Goal: Task Accomplishment & Management: Manage account settings

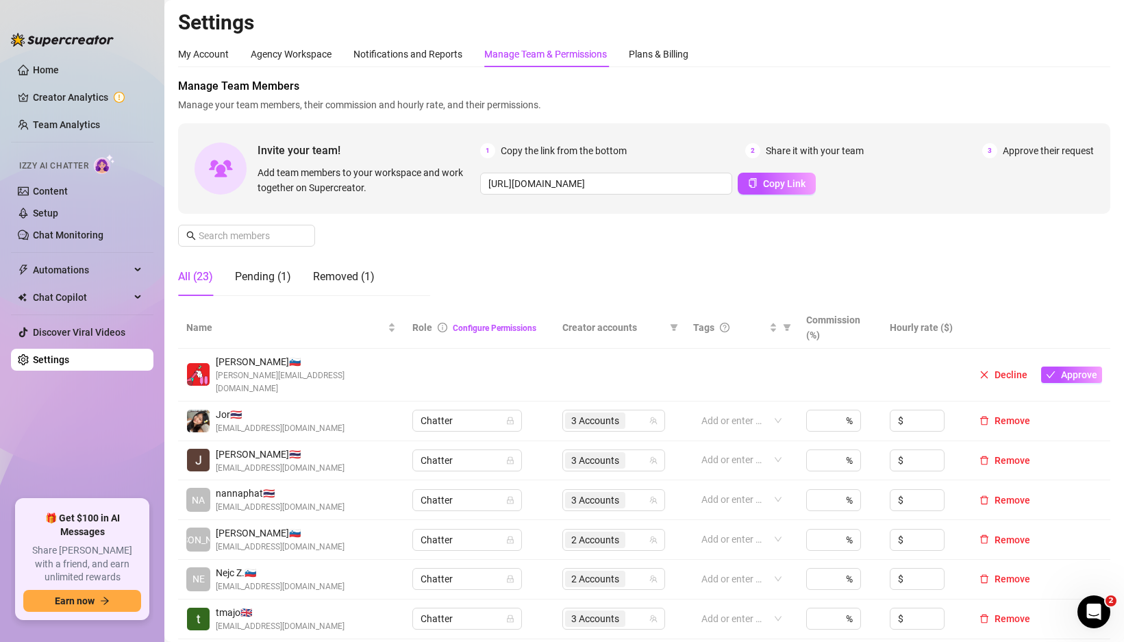
scroll to position [193, 0]
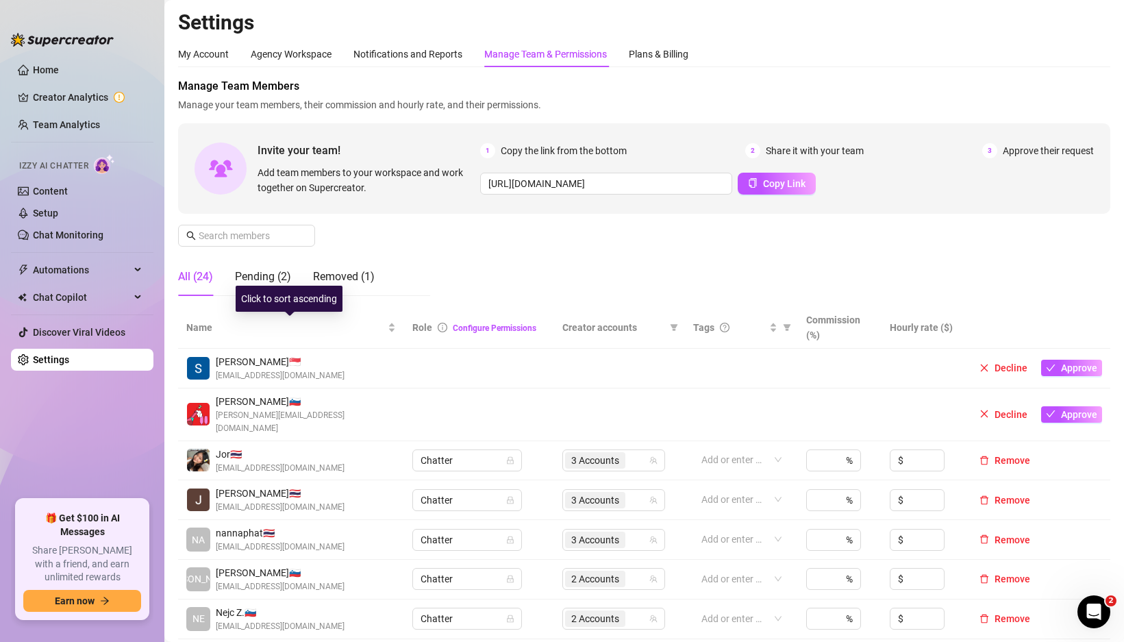
drag, startPoint x: 298, startPoint y: 288, endPoint x: 270, endPoint y: 288, distance: 28.1
click at [297, 288] on div "Click to sort ascending" at bounding box center [289, 299] width 107 height 26
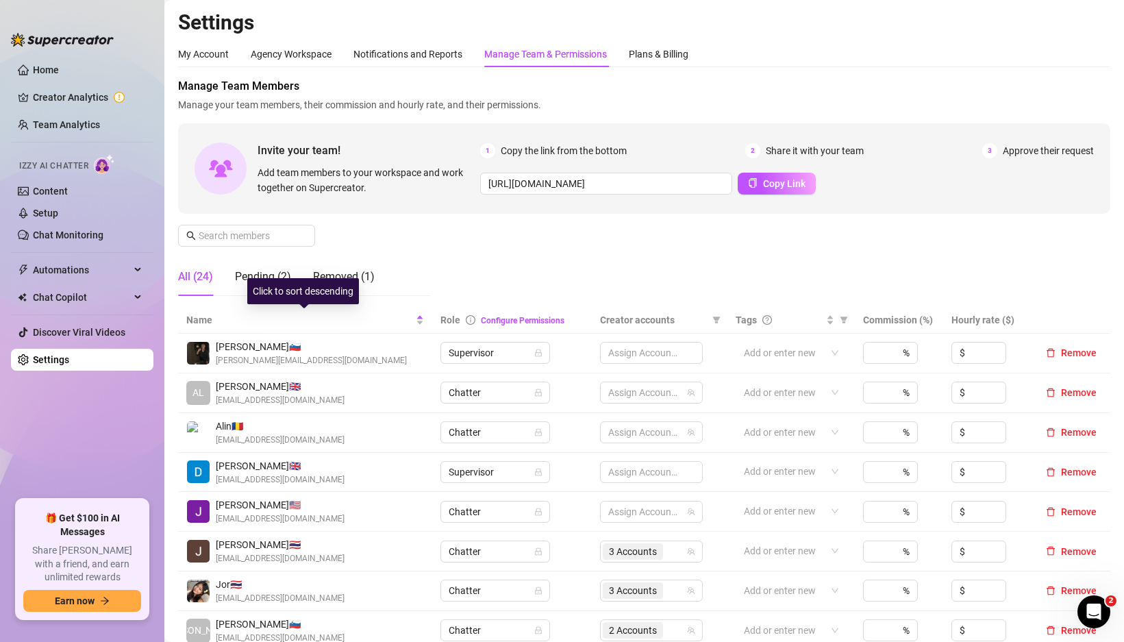
click at [264, 288] on div "Click to sort descending" at bounding box center [303, 291] width 112 height 26
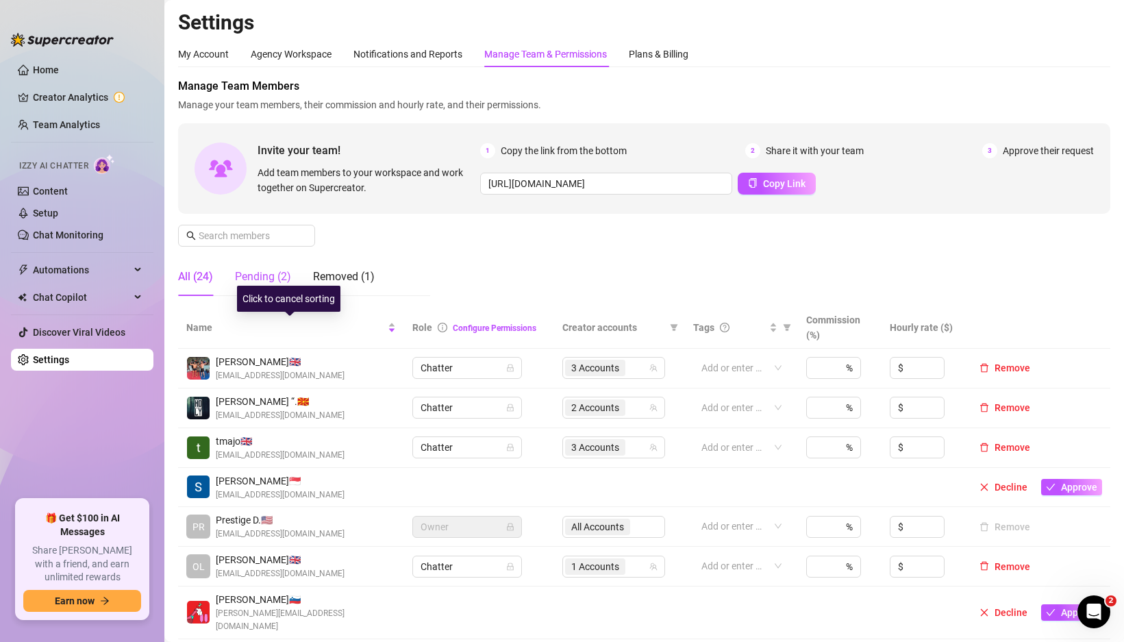
click at [265, 278] on div "Pending (2)" at bounding box center [263, 277] width 56 height 16
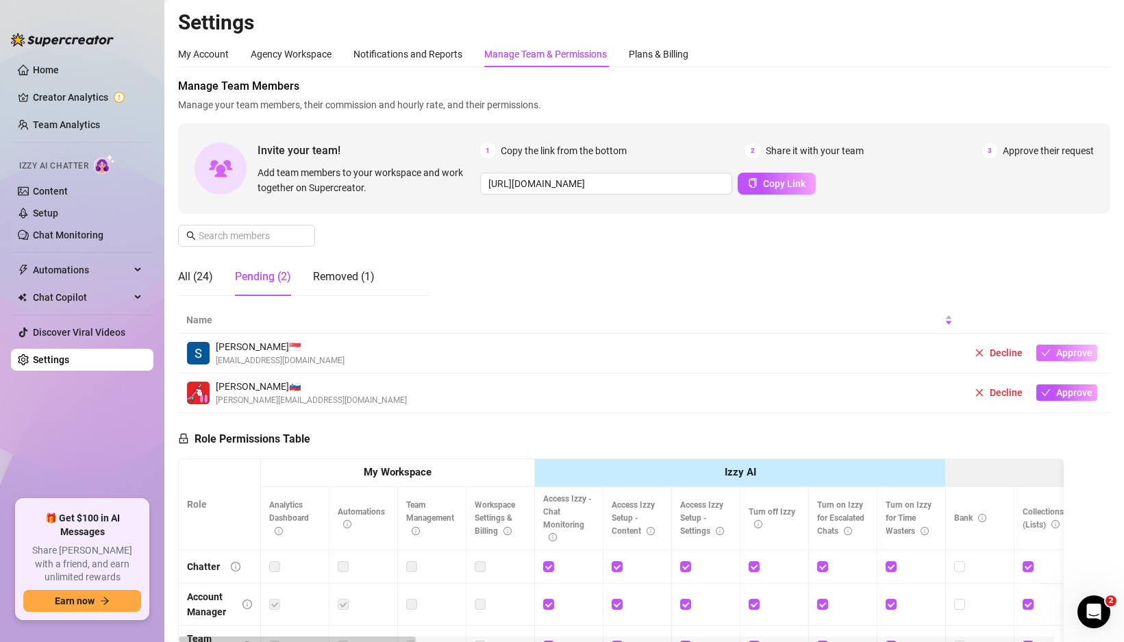
click at [1056, 349] on span "Approve" at bounding box center [1074, 352] width 36 height 11
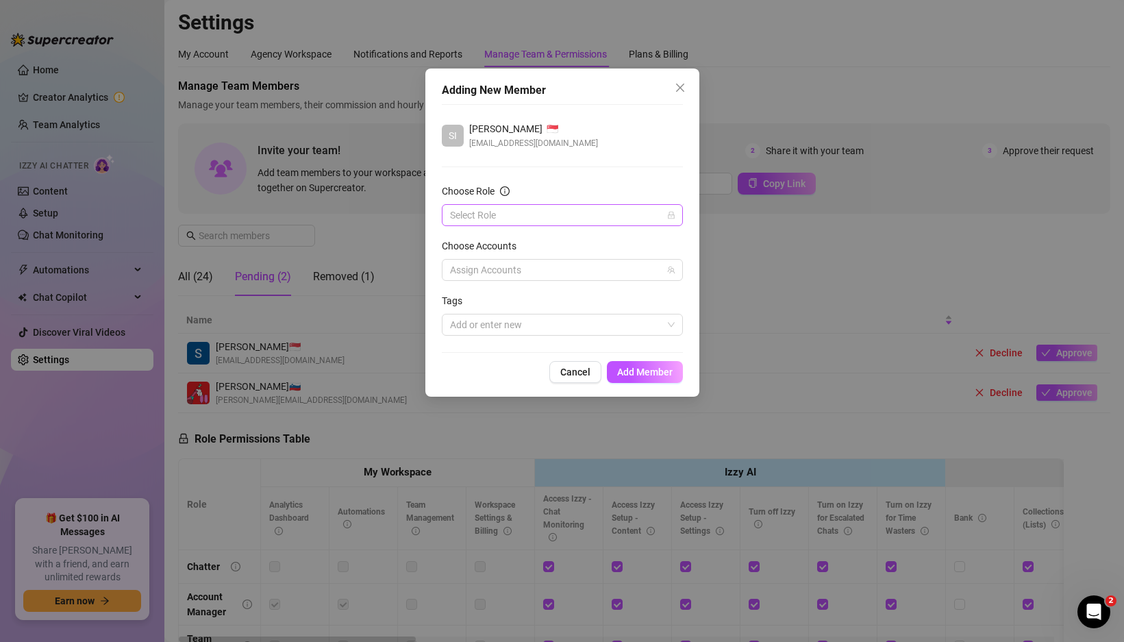
click at [638, 220] on input "Choose Role" at bounding box center [556, 215] width 212 height 21
click at [490, 244] on div "Chatter" at bounding box center [562, 242] width 219 height 15
click at [540, 269] on div at bounding box center [555, 269] width 221 height 19
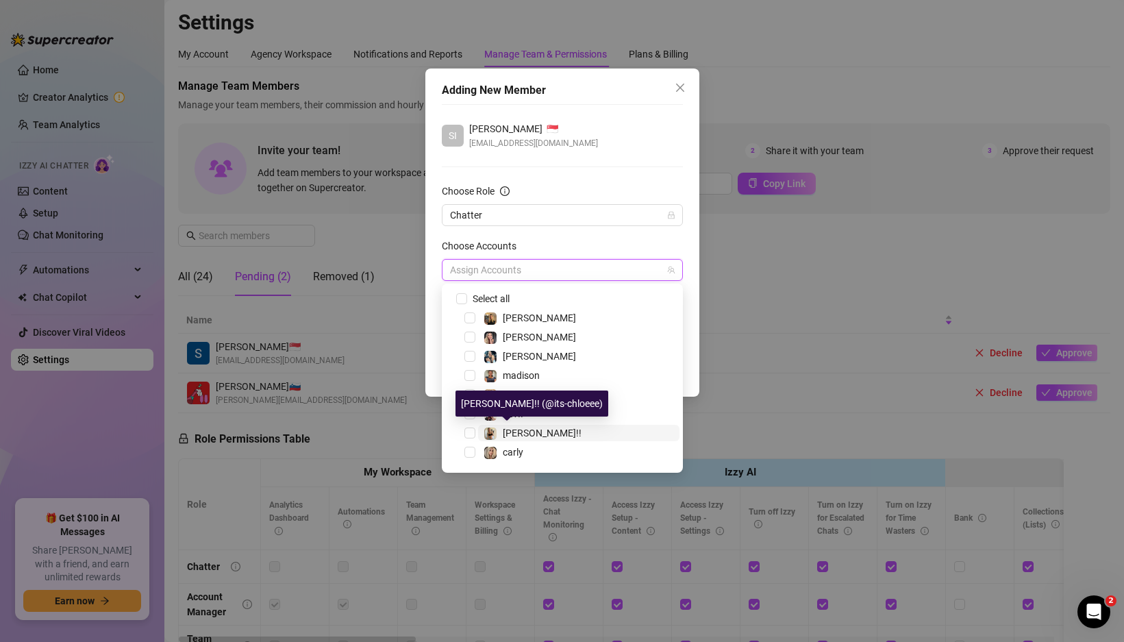
click at [499, 432] on div "chloe!!" at bounding box center [533, 433] width 98 height 16
click at [477, 338] on div "tatum" at bounding box center [562, 337] width 234 height 16
click at [471, 337] on span "Select tree node" at bounding box center [469, 337] width 11 height 11
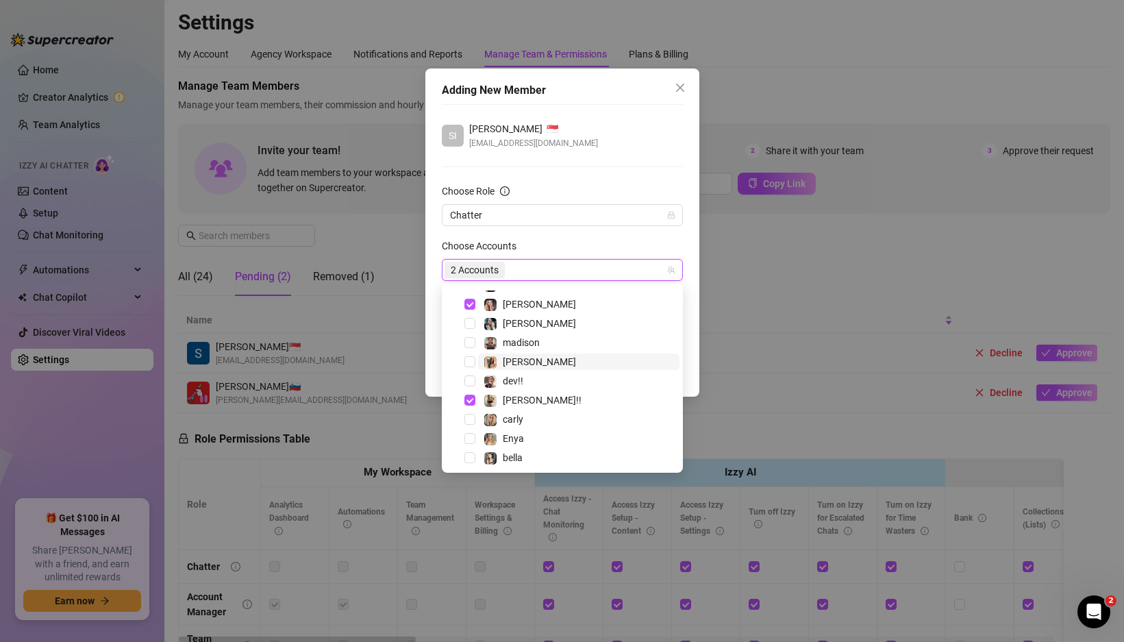
scroll to position [36, 0]
click at [688, 352] on div "Adding New Member SI Simon Ovčar 🇸🇬 simon.ovcar12@gmail.com Choose Role Chatter…" at bounding box center [562, 232] width 274 height 328
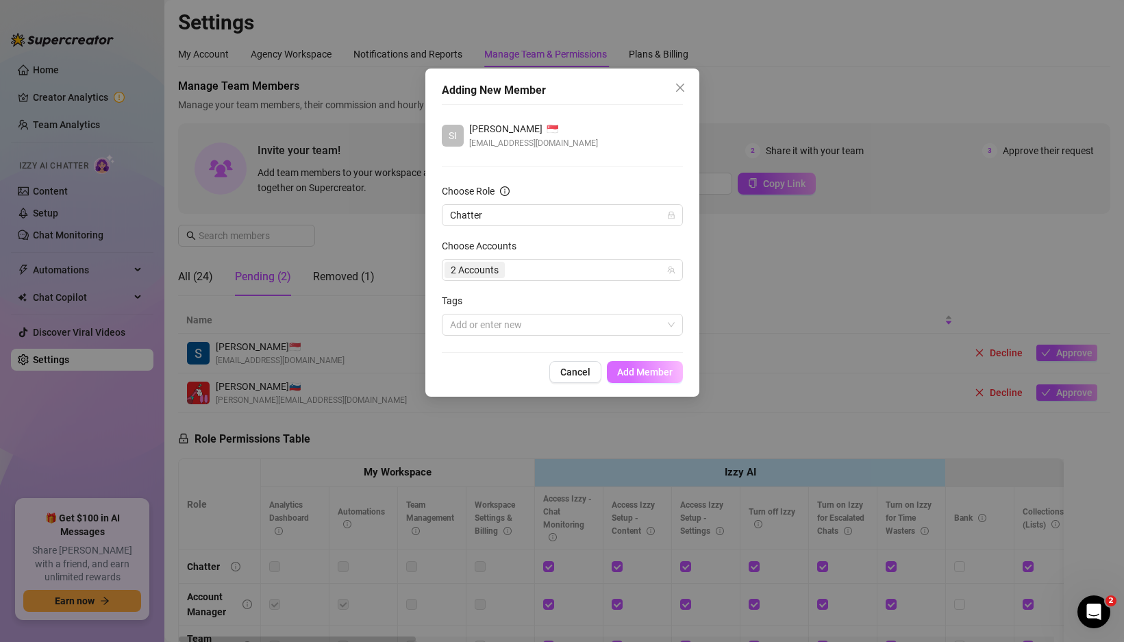
click at [646, 370] on span "Add Member" at bounding box center [644, 371] width 55 height 11
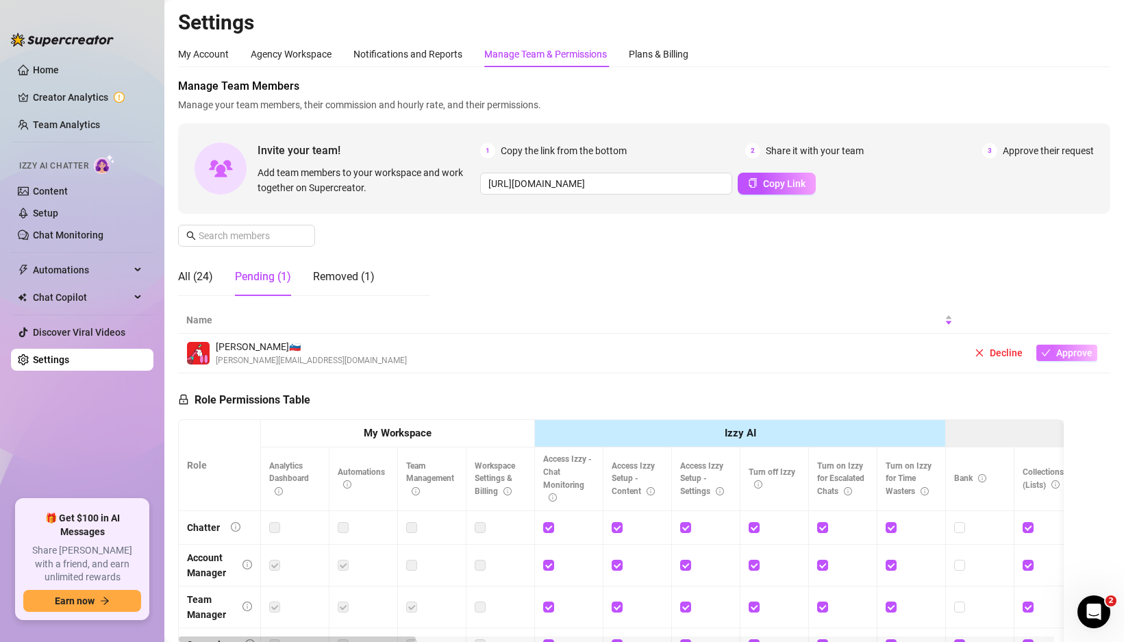
click at [1064, 355] on span "Approve" at bounding box center [1074, 352] width 36 height 11
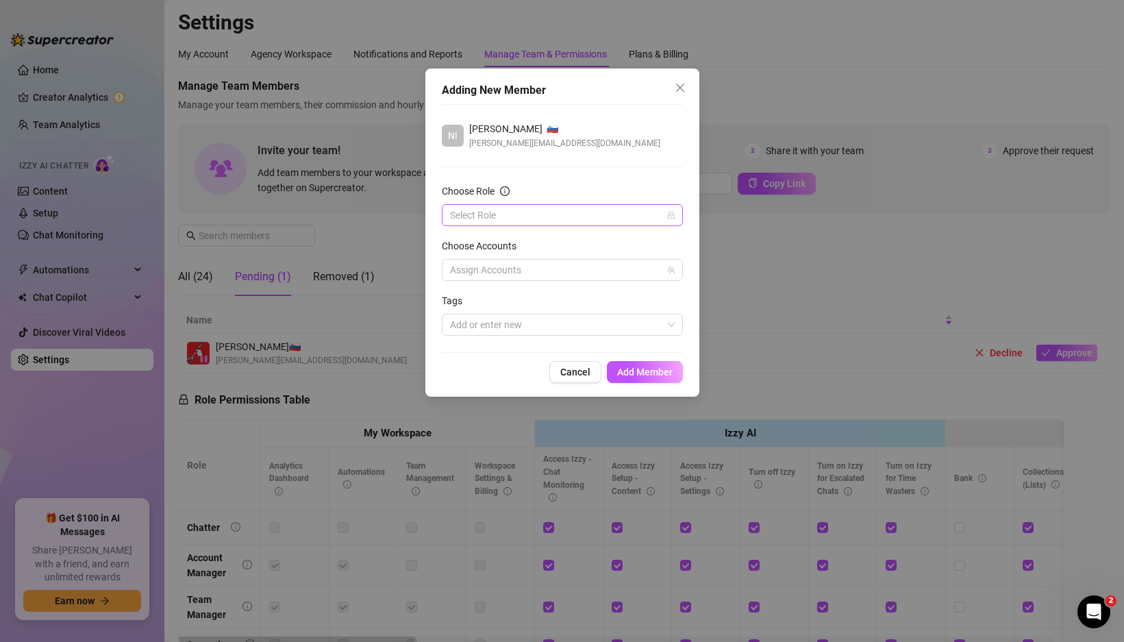
click at [640, 219] on input "Choose Role" at bounding box center [556, 215] width 212 height 21
click at [564, 255] on div "Account Manager" at bounding box center [563, 264] width 236 height 22
click at [568, 227] on form "Choose Role Account Manager Account Manager Choose Accounts Assign Accounts Tag…" at bounding box center [562, 260] width 241 height 152
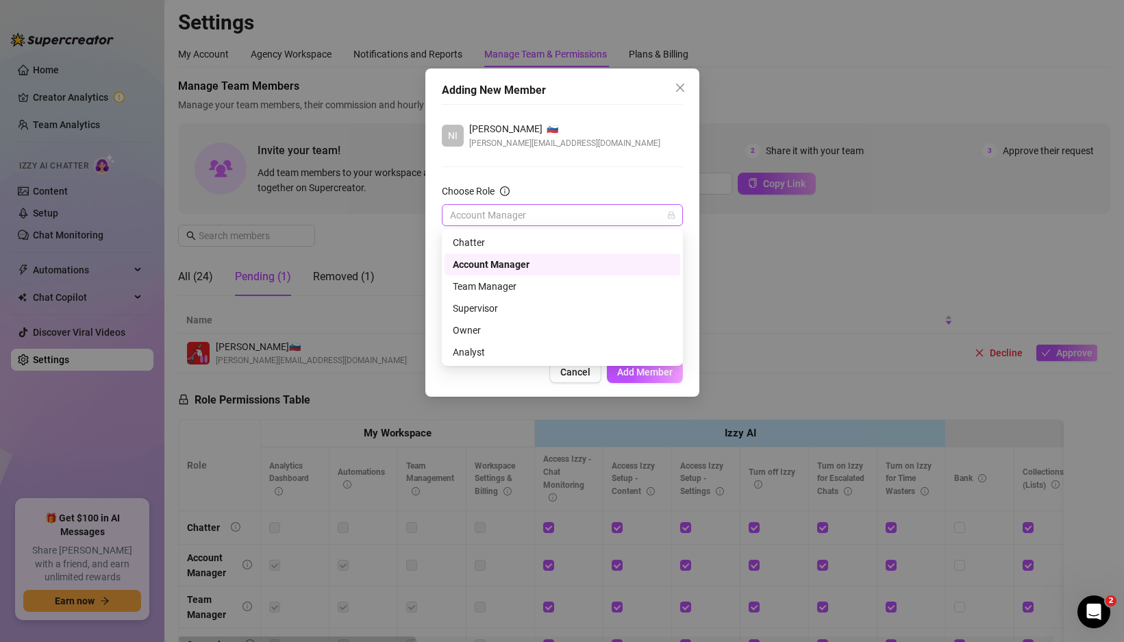
click at [560, 221] on span "Account Manager" at bounding box center [562, 215] width 225 height 21
click at [495, 242] on div "Chatter" at bounding box center [562, 242] width 219 height 15
click at [508, 261] on div at bounding box center [555, 269] width 221 height 19
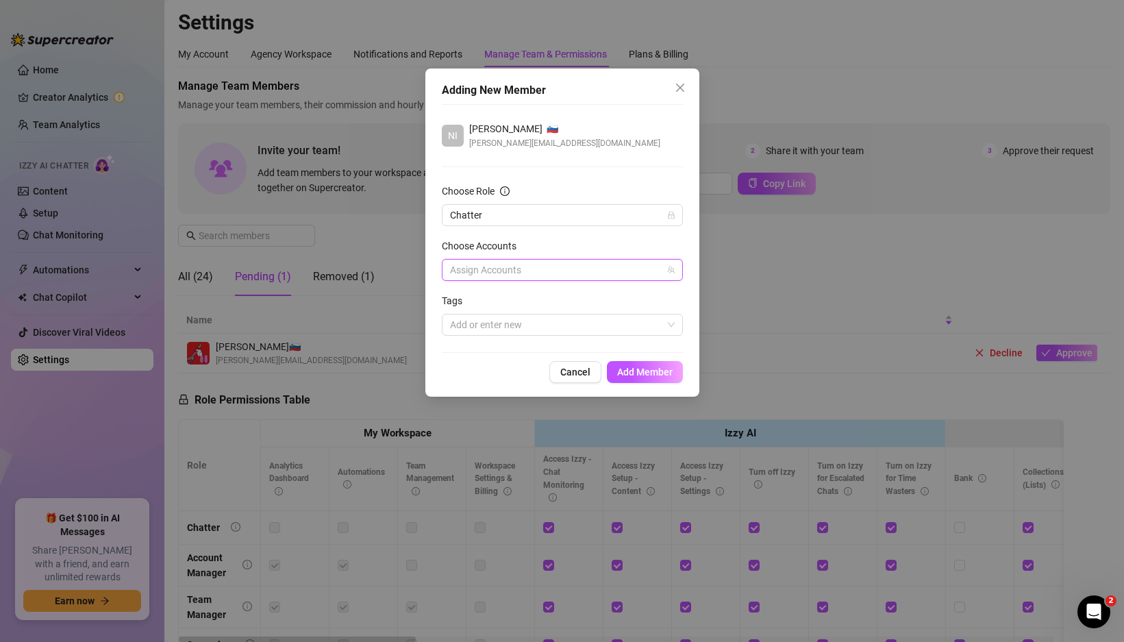
click at [791, 288] on div "Adding New Member NI nik perše 🇸🇮 niki.perse@gmail.com Choose Role Chatter Choo…" at bounding box center [562, 321] width 1124 height 642
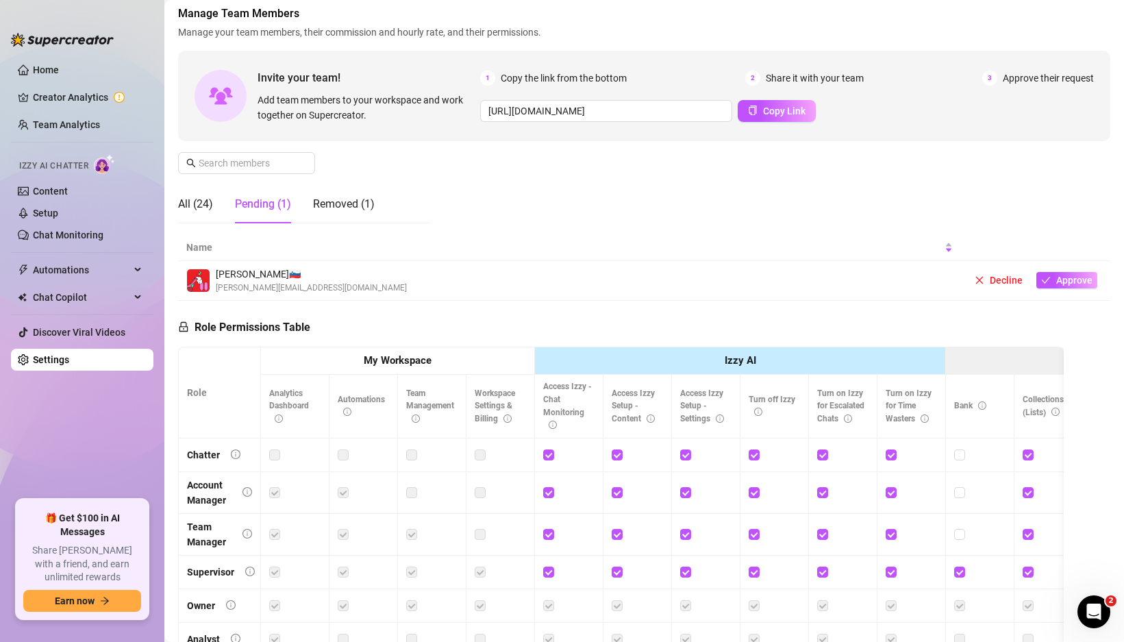
scroll to position [188, 0]
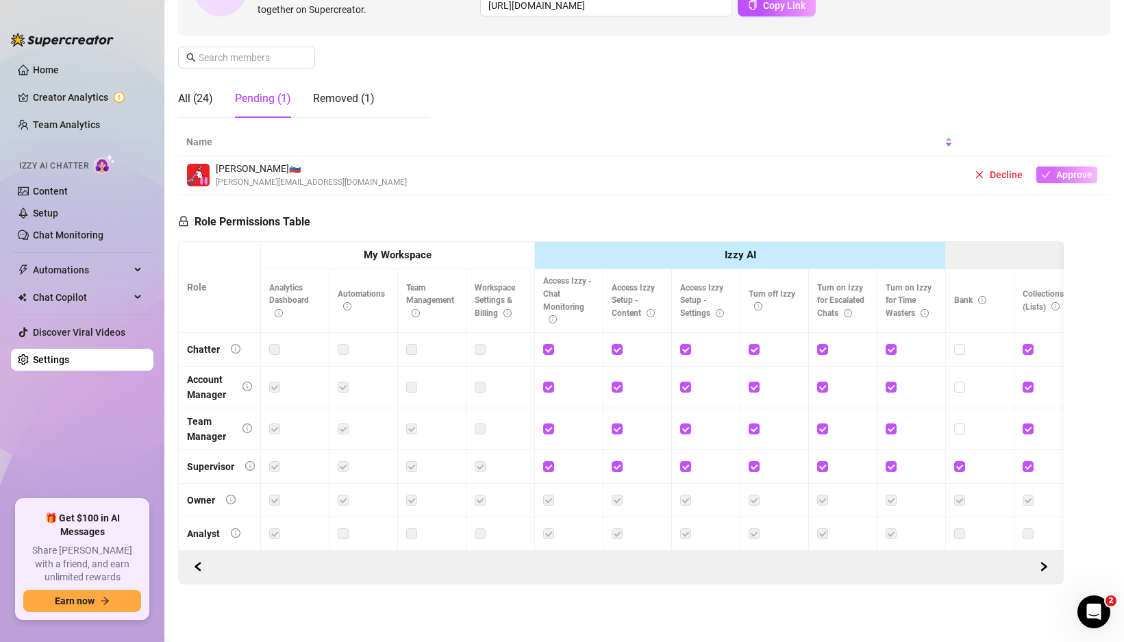
click at [1072, 169] on span "Approve" at bounding box center [1074, 174] width 36 height 11
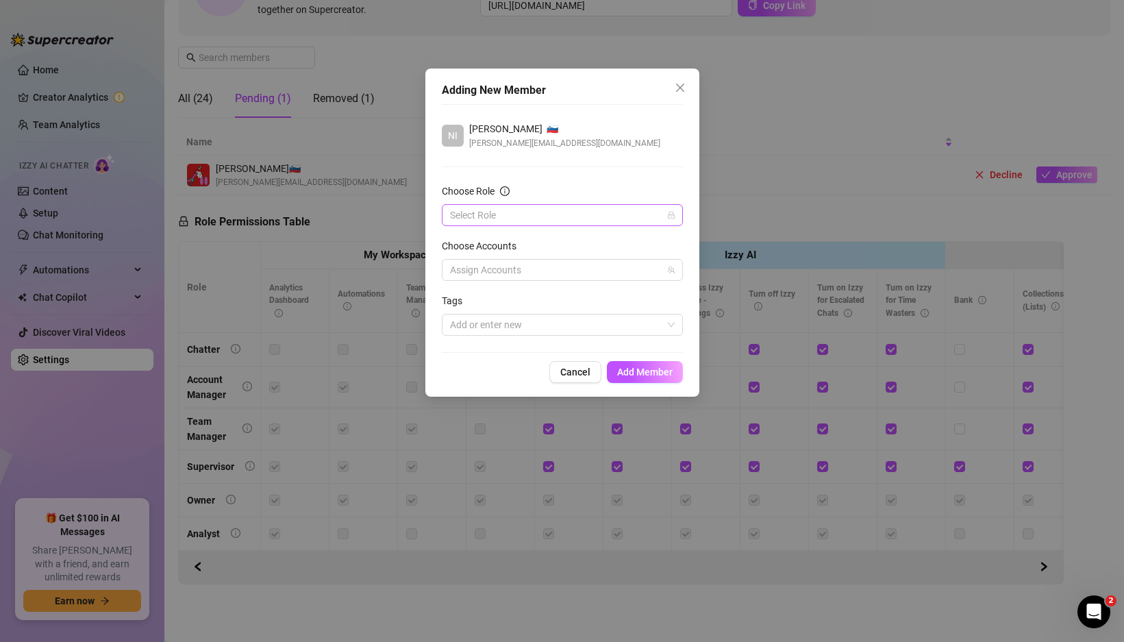
click at [597, 215] on input "Choose Role" at bounding box center [556, 215] width 212 height 21
click at [514, 236] on div "Chatter" at bounding box center [562, 242] width 219 height 15
click at [655, 377] on span "Add Member" at bounding box center [644, 371] width 55 height 11
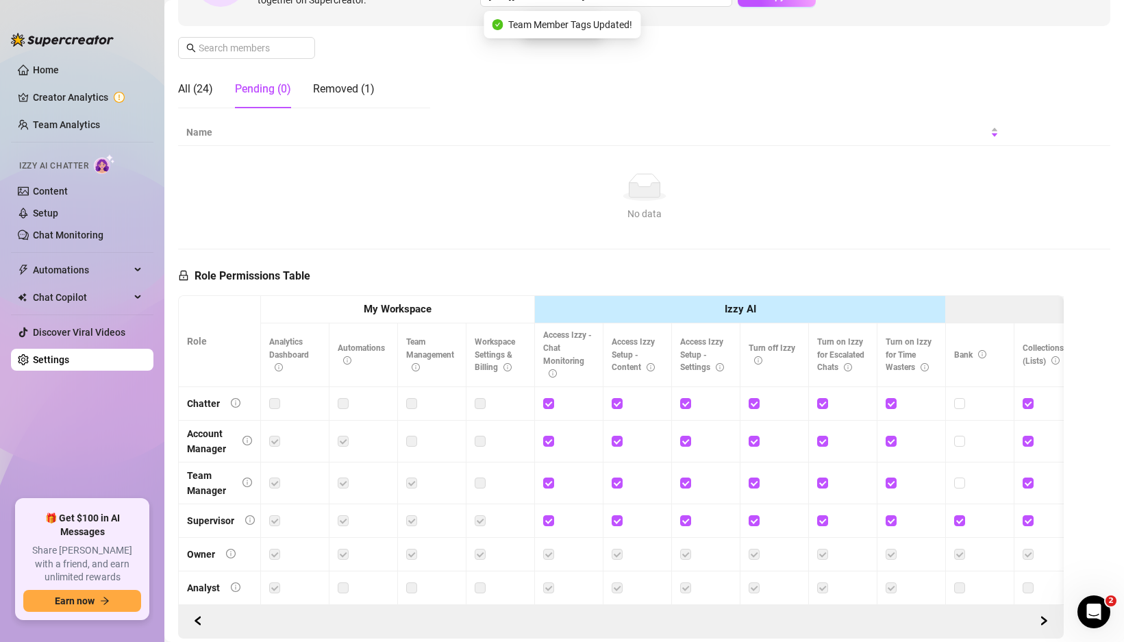
scroll to position [251, 0]
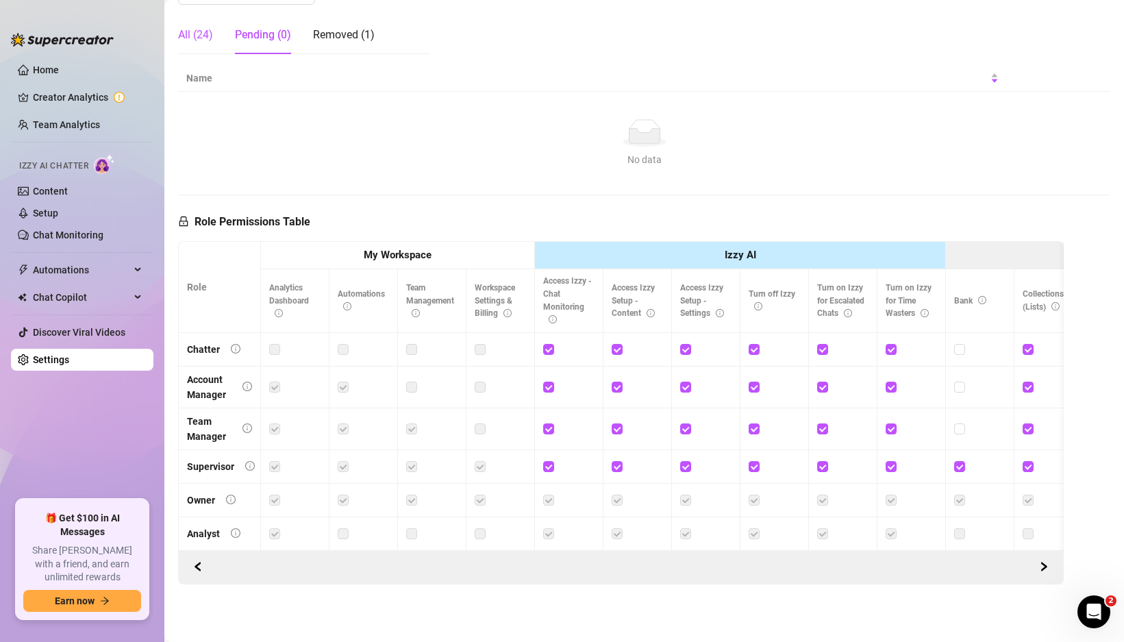
click at [206, 28] on div "All (24)" at bounding box center [195, 35] width 35 height 16
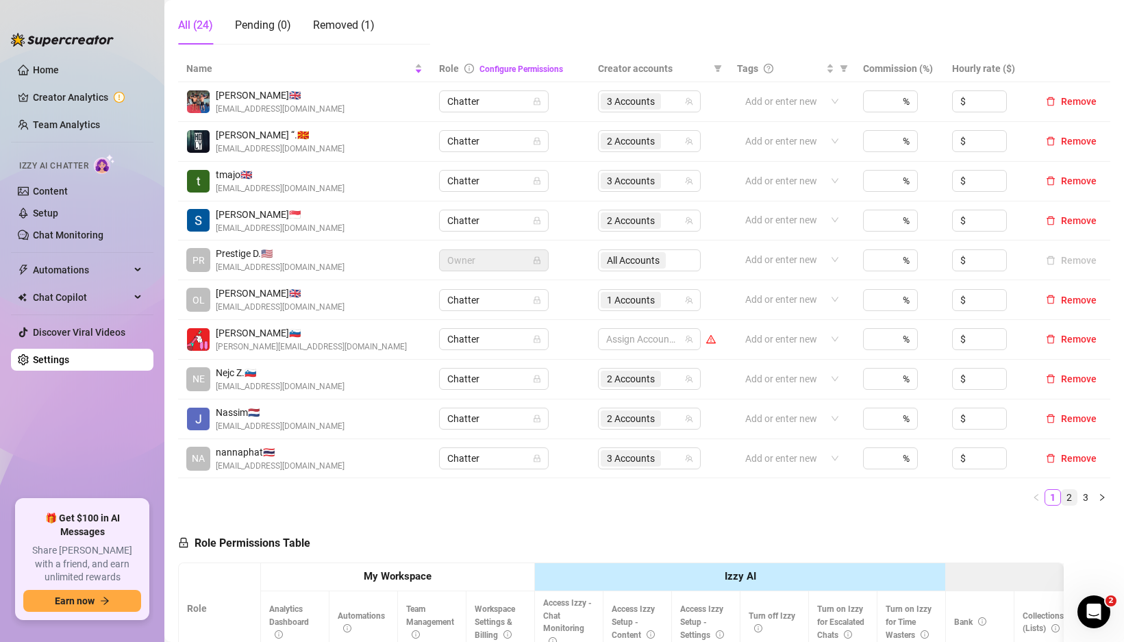
click at [1062, 497] on link "2" at bounding box center [1069, 497] width 15 height 15
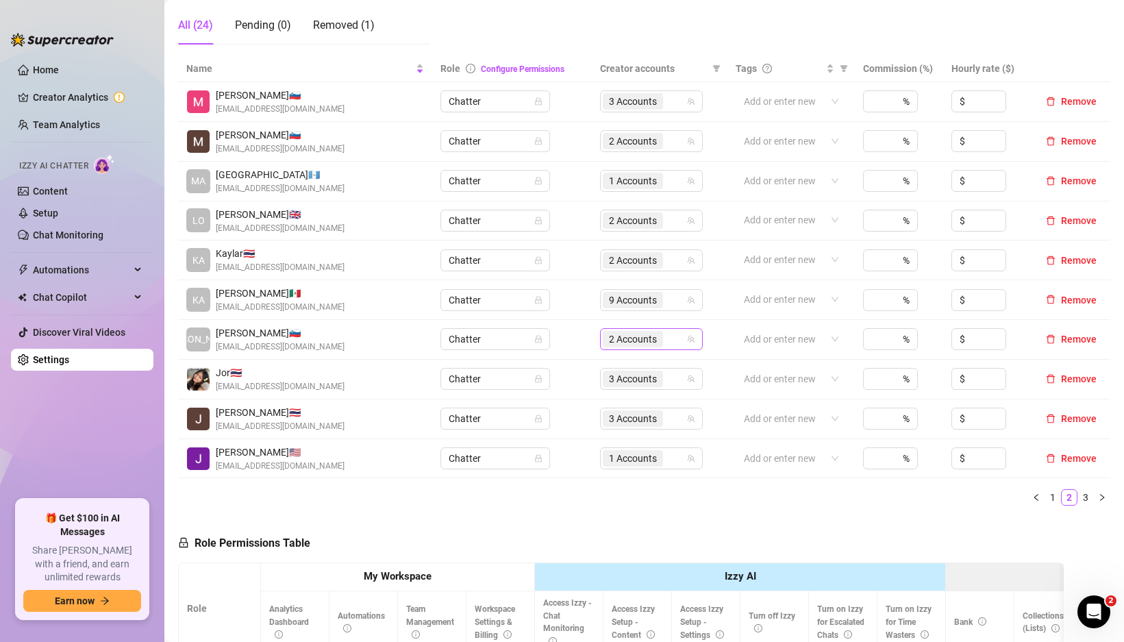
click at [673, 345] on div "2 Accounts" at bounding box center [644, 338] width 83 height 19
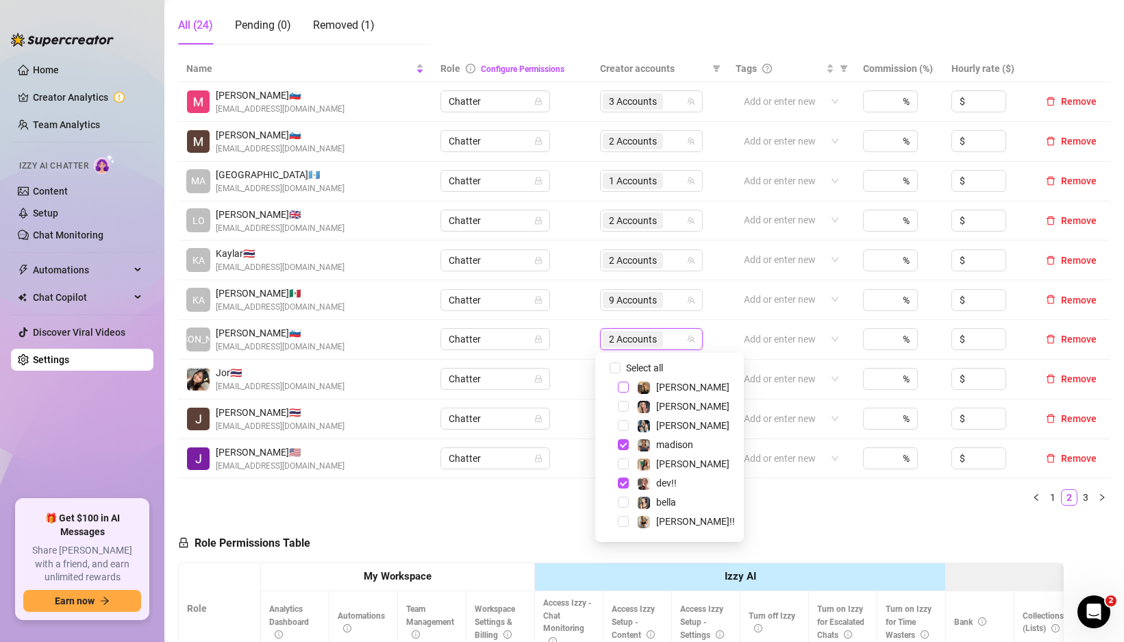
click at [623, 384] on span "Select tree node" at bounding box center [623, 387] width 11 height 11
click at [612, 504] on span at bounding box center [607, 502] width 16 height 16
click at [616, 503] on div "bella" at bounding box center [670, 502] width 142 height 16
click at [621, 503] on span "Select tree node" at bounding box center [623, 502] width 11 height 11
click at [826, 494] on ul "1 2 3" at bounding box center [644, 497] width 932 height 16
